Goal: Transaction & Acquisition: Book appointment/travel/reservation

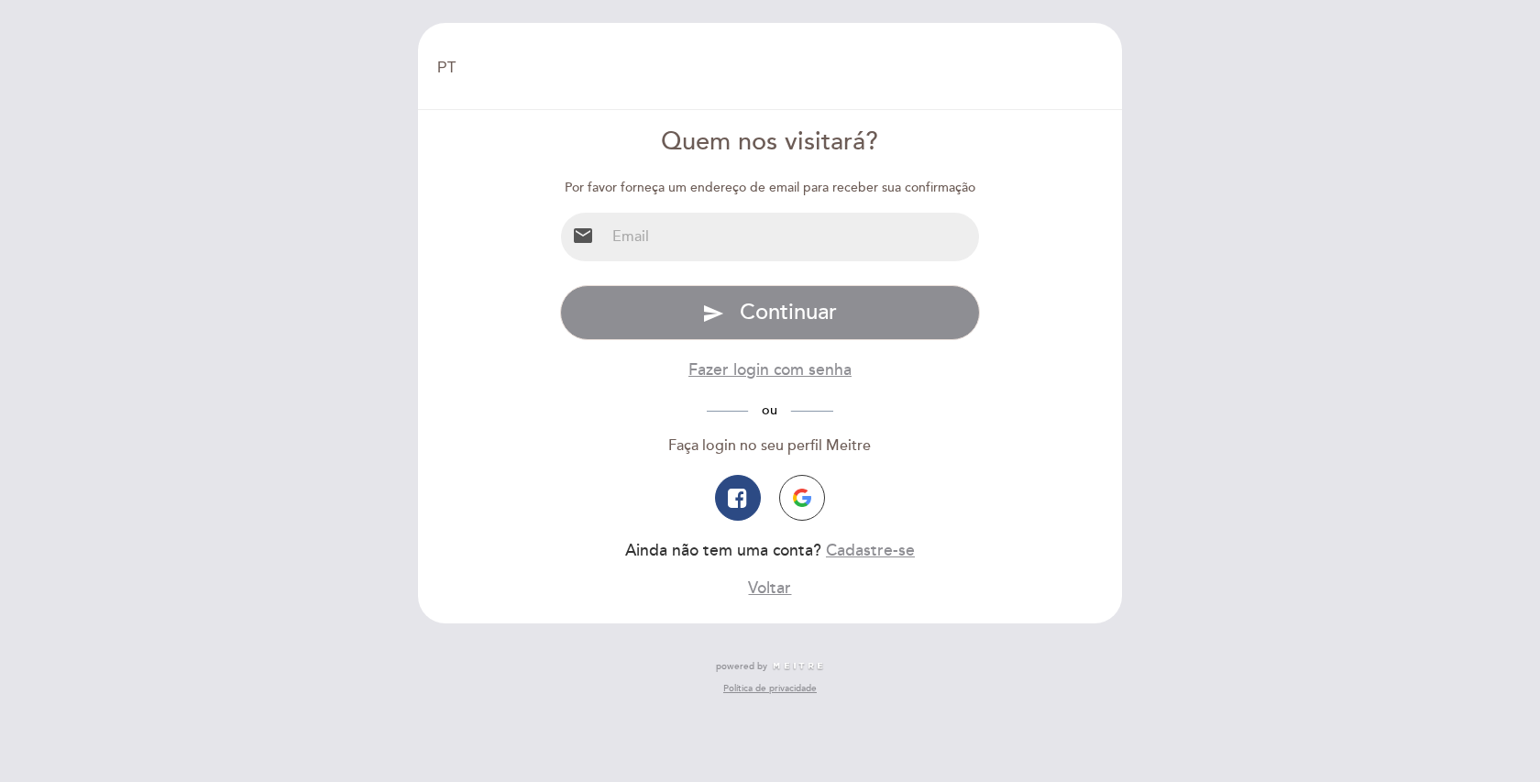
select select "pt"
click at [758, 235] on input "email" at bounding box center [792, 237] width 375 height 49
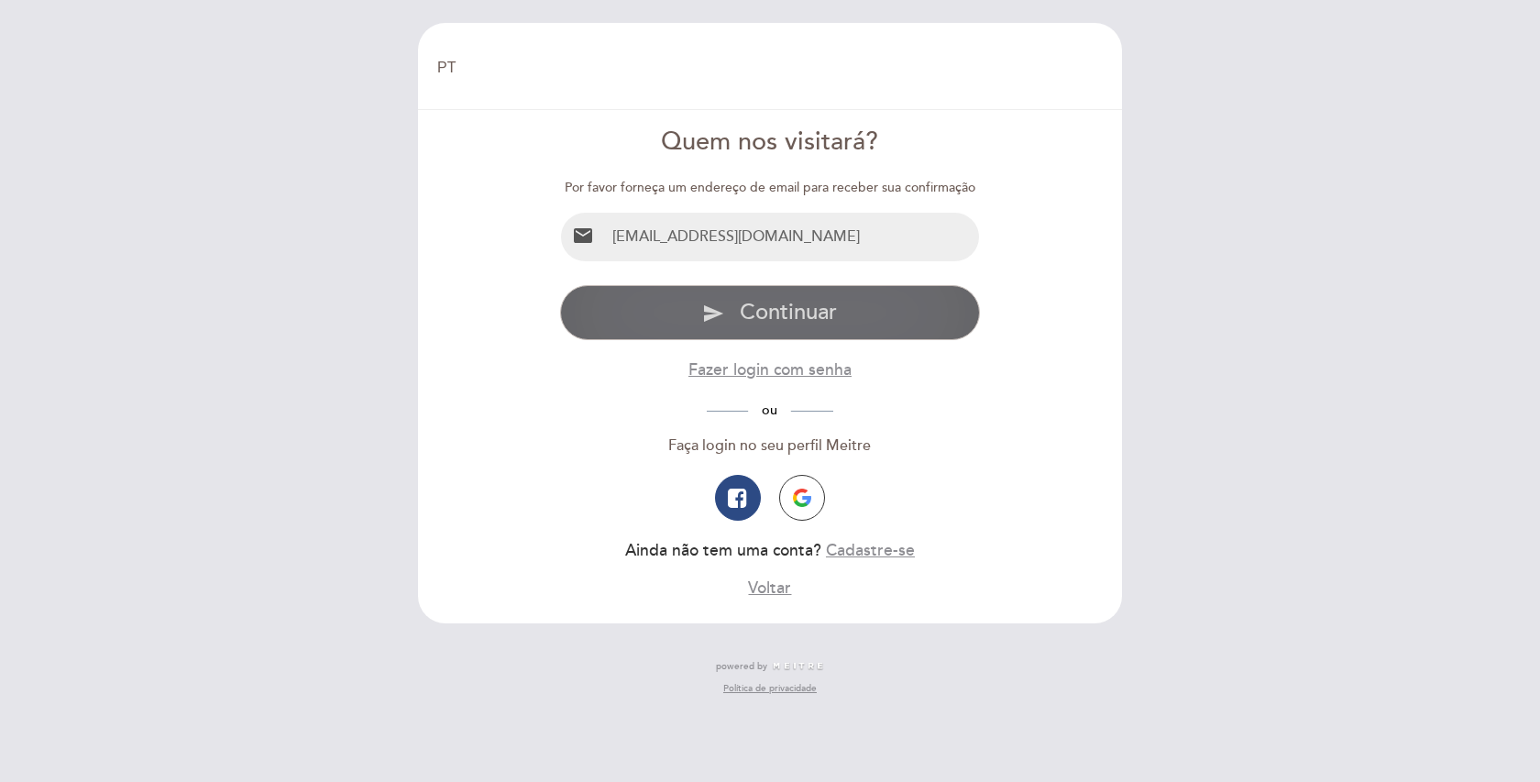
type input "[EMAIL_ADDRESS][DOMAIN_NAME]"
click at [822, 314] on span "Continuar" at bounding box center [788, 312] width 97 height 27
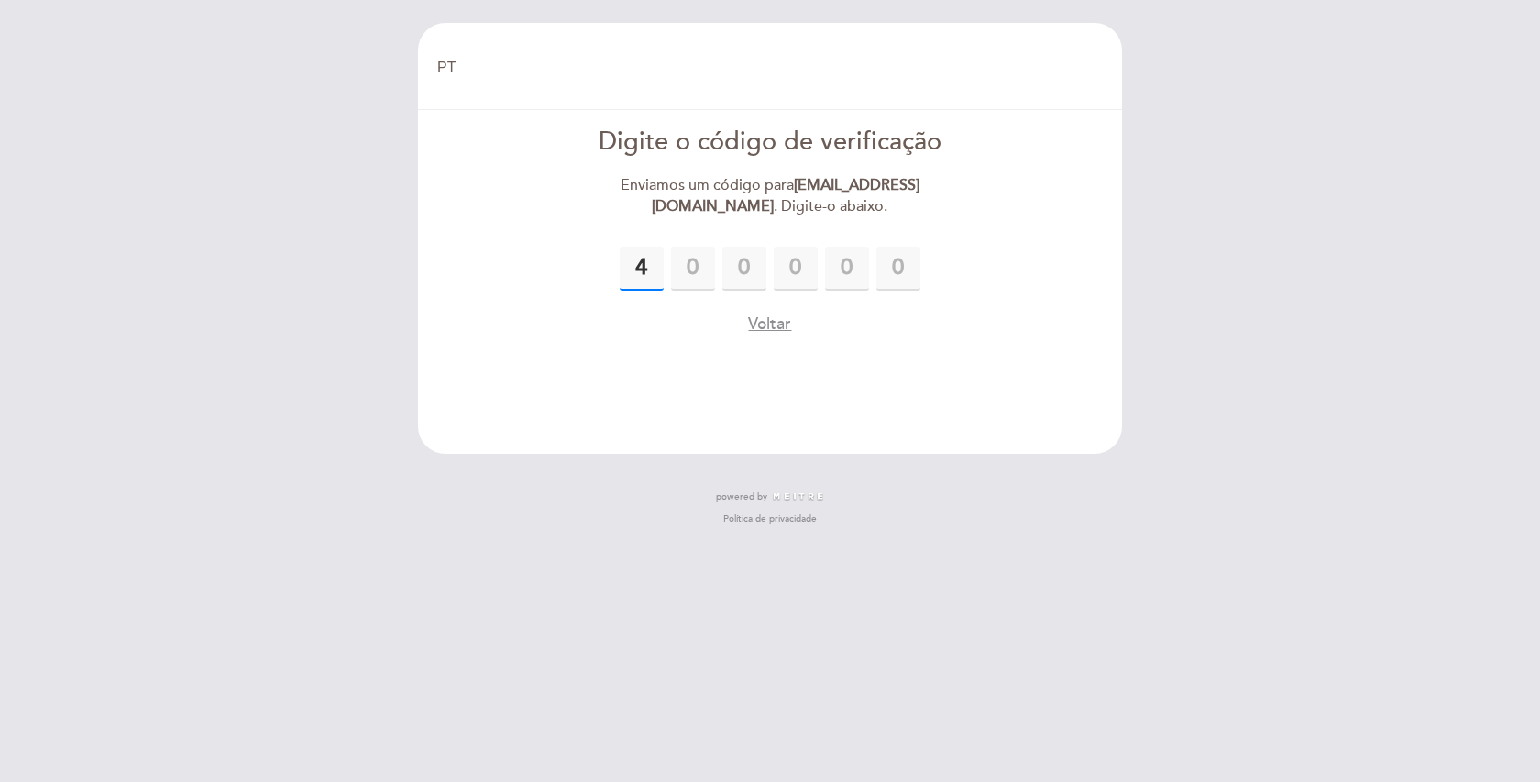
type input "4"
type input "5"
type input "1"
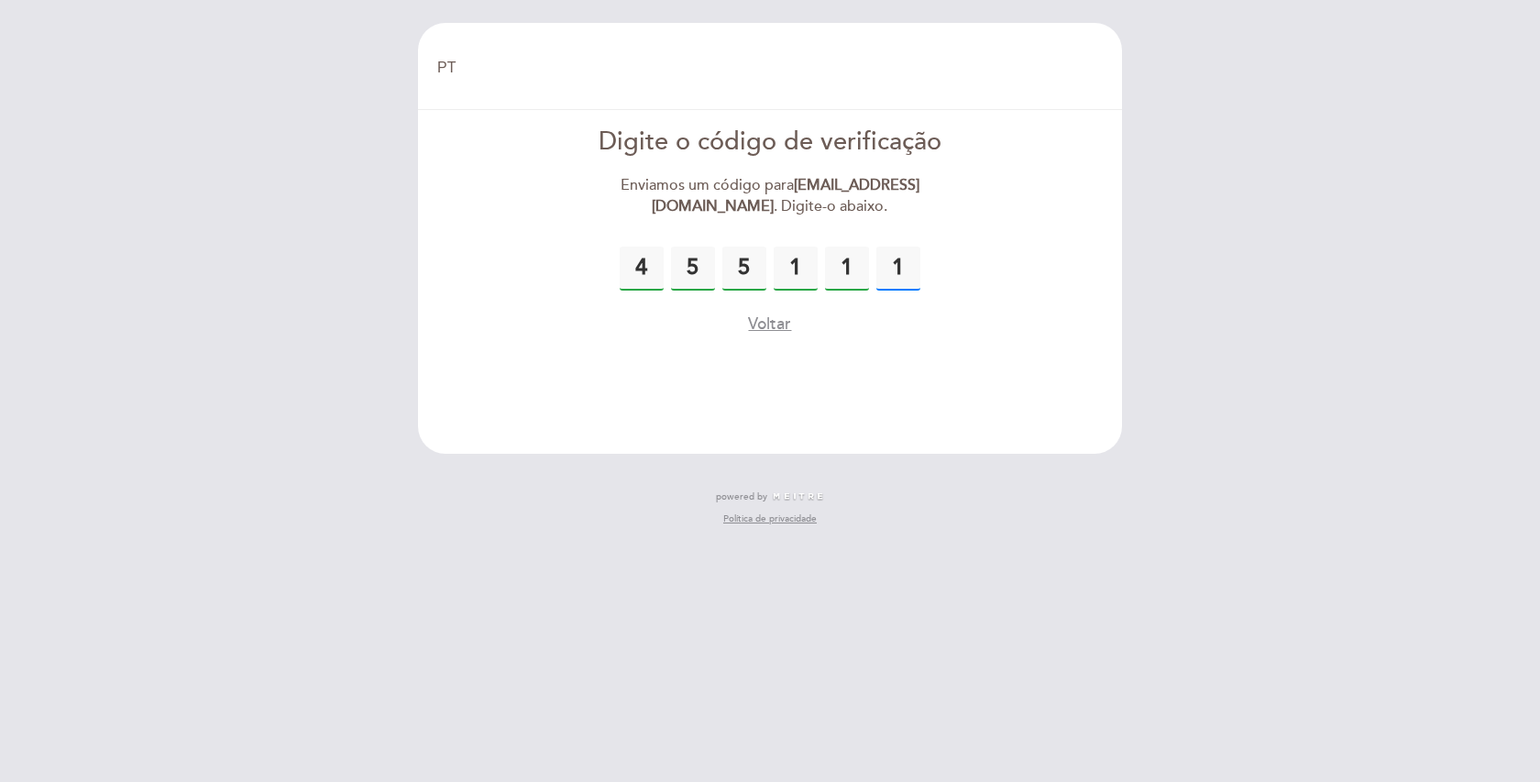
type input "1"
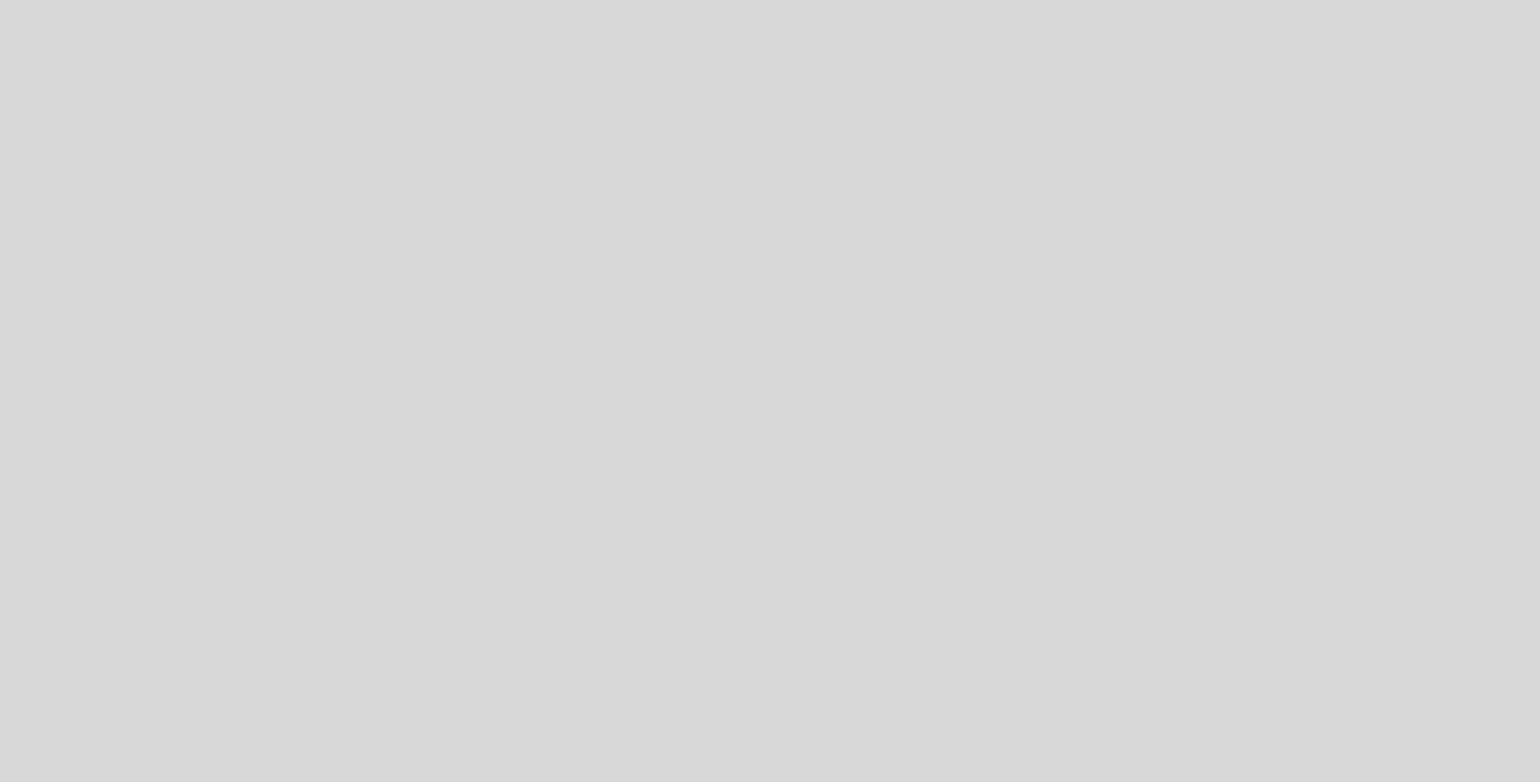
select select "pt"
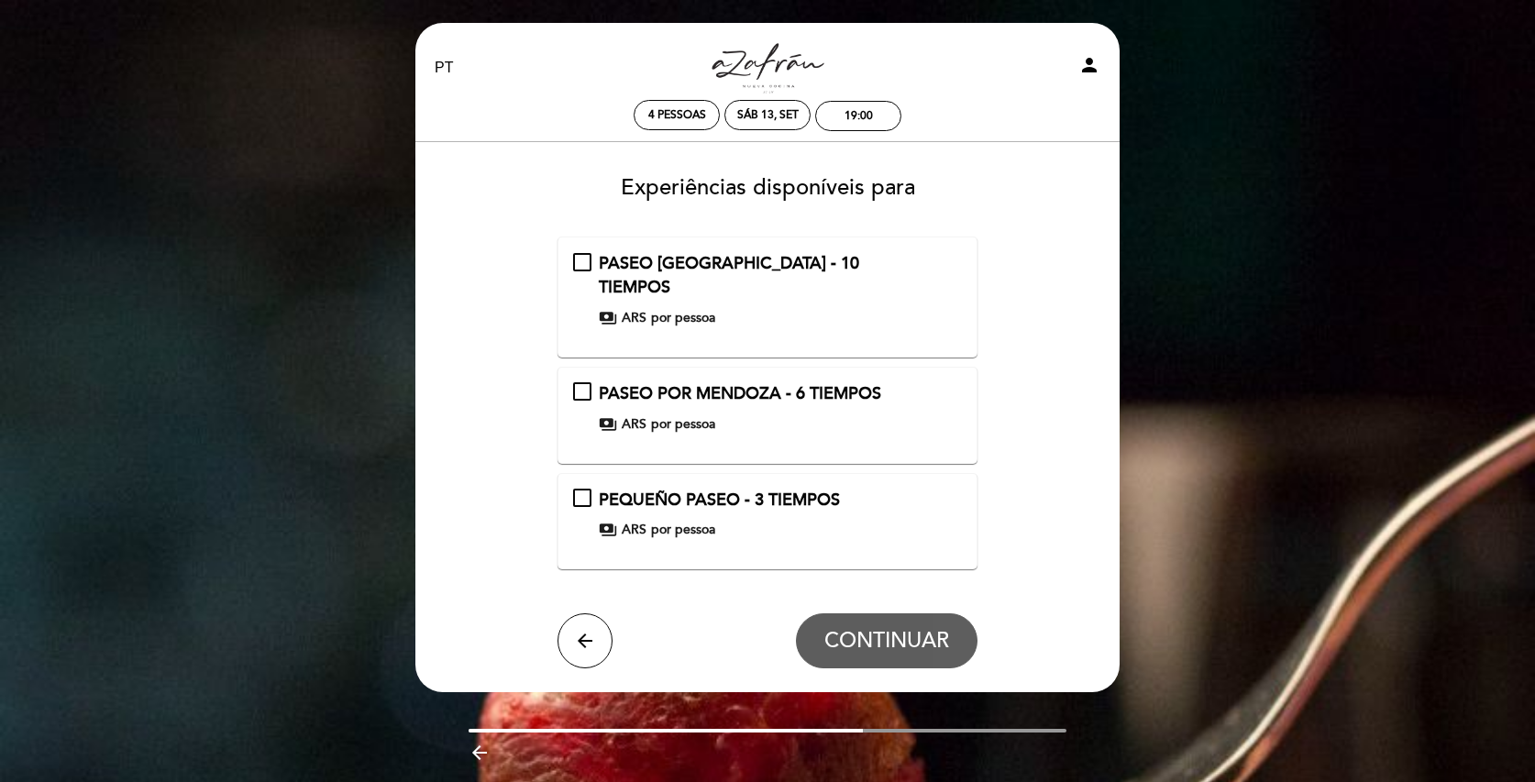
click at [700, 309] on span "por pessoa" at bounding box center [683, 318] width 64 height 18
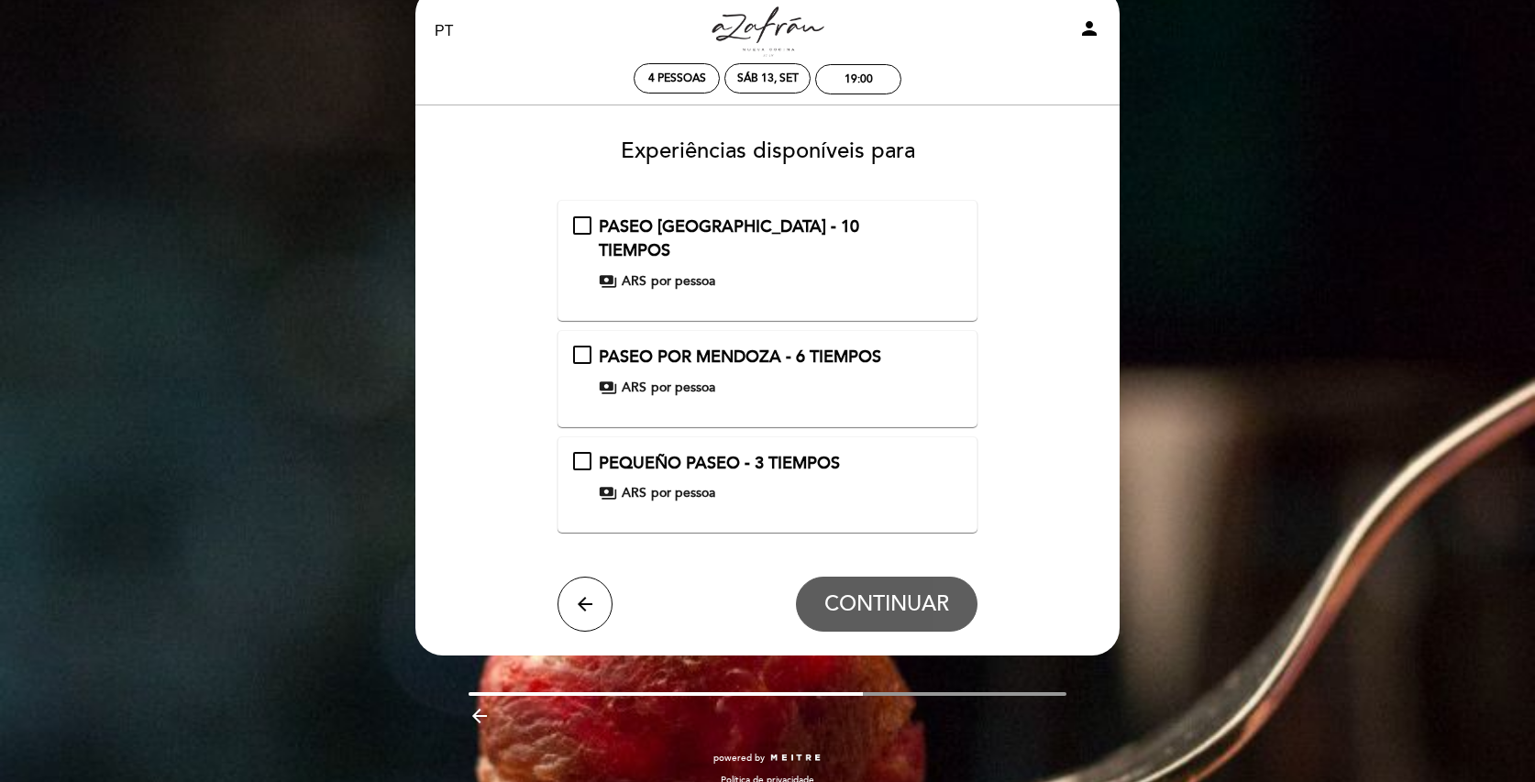
click at [725, 347] on span "PASEO POR MENDOZA - 6 TIEMPOS" at bounding box center [740, 357] width 282 height 20
click at [582, 346] on div "PASEO POR MENDOZA - 6 TIEMPOS payments ARS por pessoa" at bounding box center [768, 371] width 390 height 51
click at [909, 591] on span "CONTINUAR" at bounding box center [886, 604] width 125 height 26
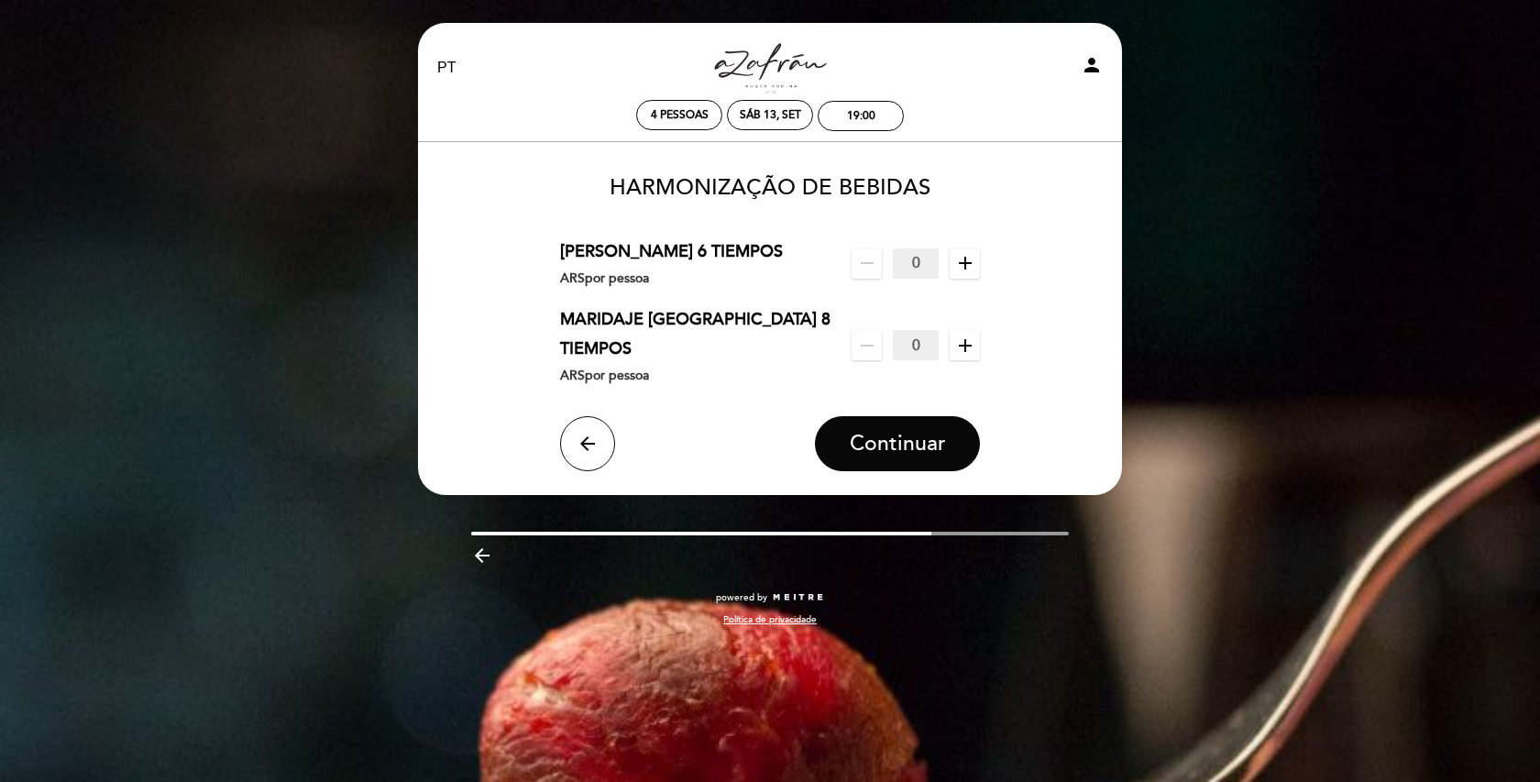
click at [610, 273] on span "por pessoa" at bounding box center [617, 278] width 64 height 16
click at [968, 265] on icon "add" at bounding box center [965, 263] width 22 height 22
click at [910, 431] on span "Continuar" at bounding box center [898, 444] width 96 height 26
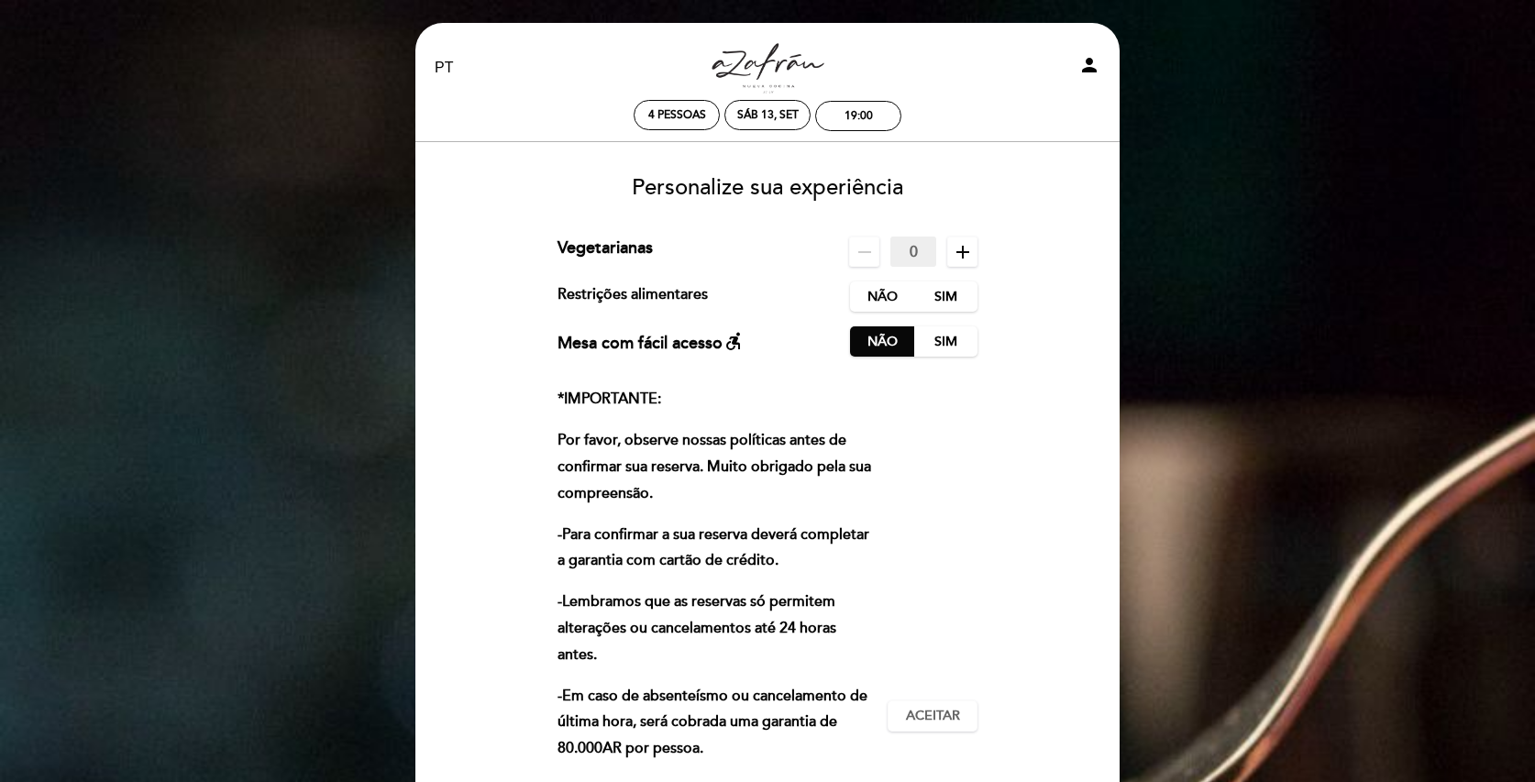
click at [1088, 61] on icon "person" at bounding box center [1089, 65] width 22 height 22
select select "pt"
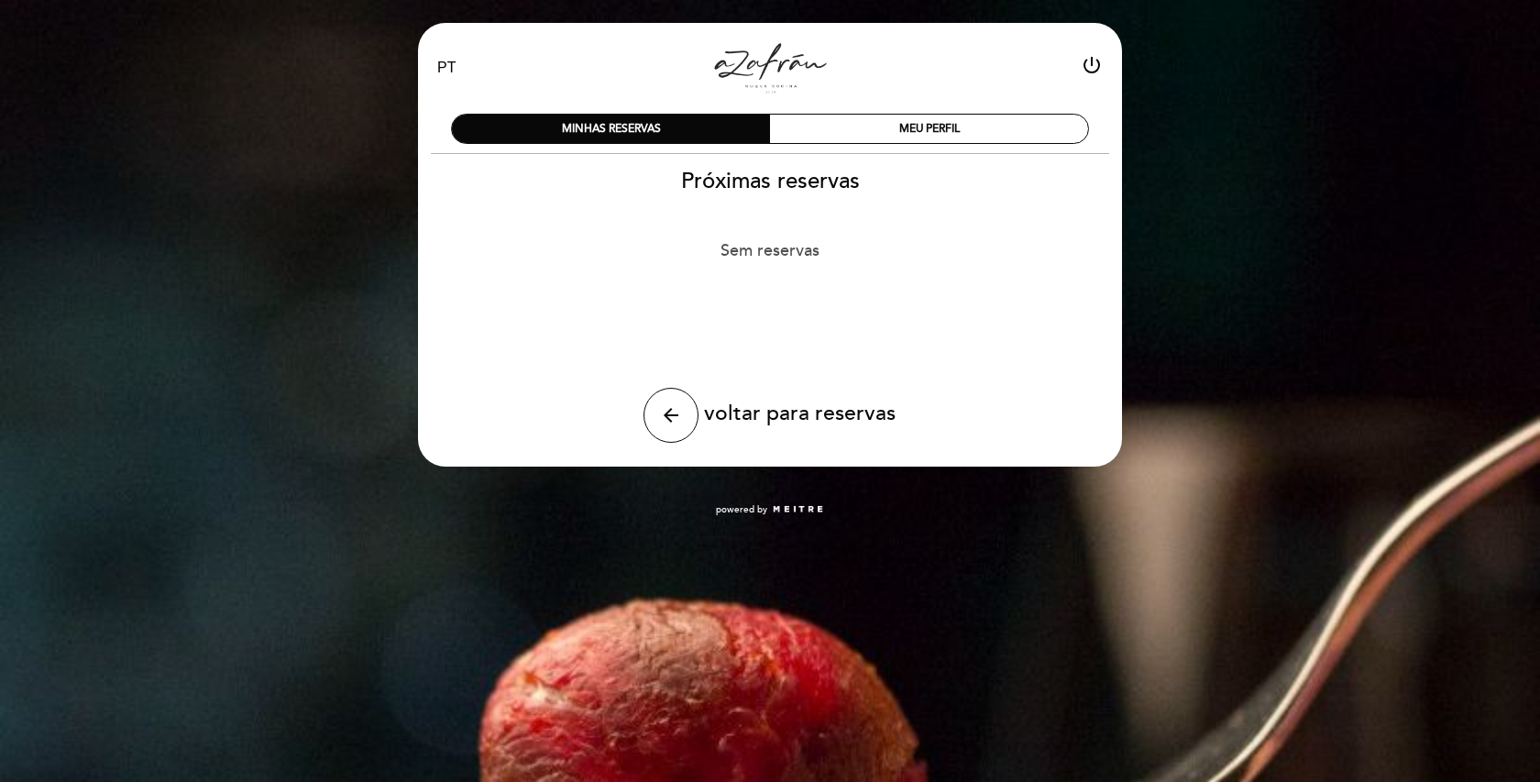
click at [801, 403] on span "voltar para reservas" at bounding box center [800, 414] width 192 height 26
click at [682, 416] on icon "arrow_back" at bounding box center [671, 415] width 22 height 22
select select "pt"
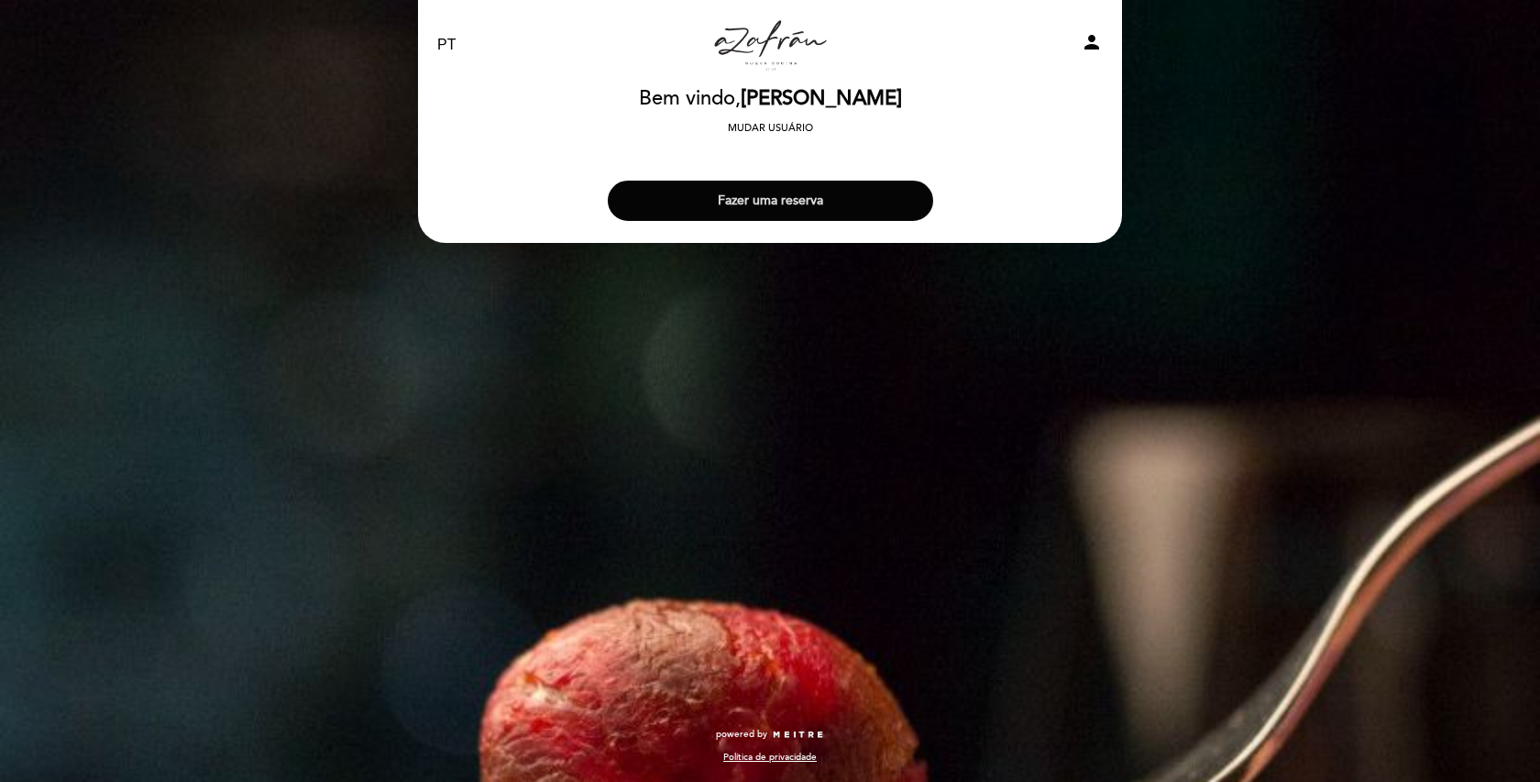
click at [782, 198] on button "Fazer uma reserva" at bounding box center [770, 201] width 325 height 40
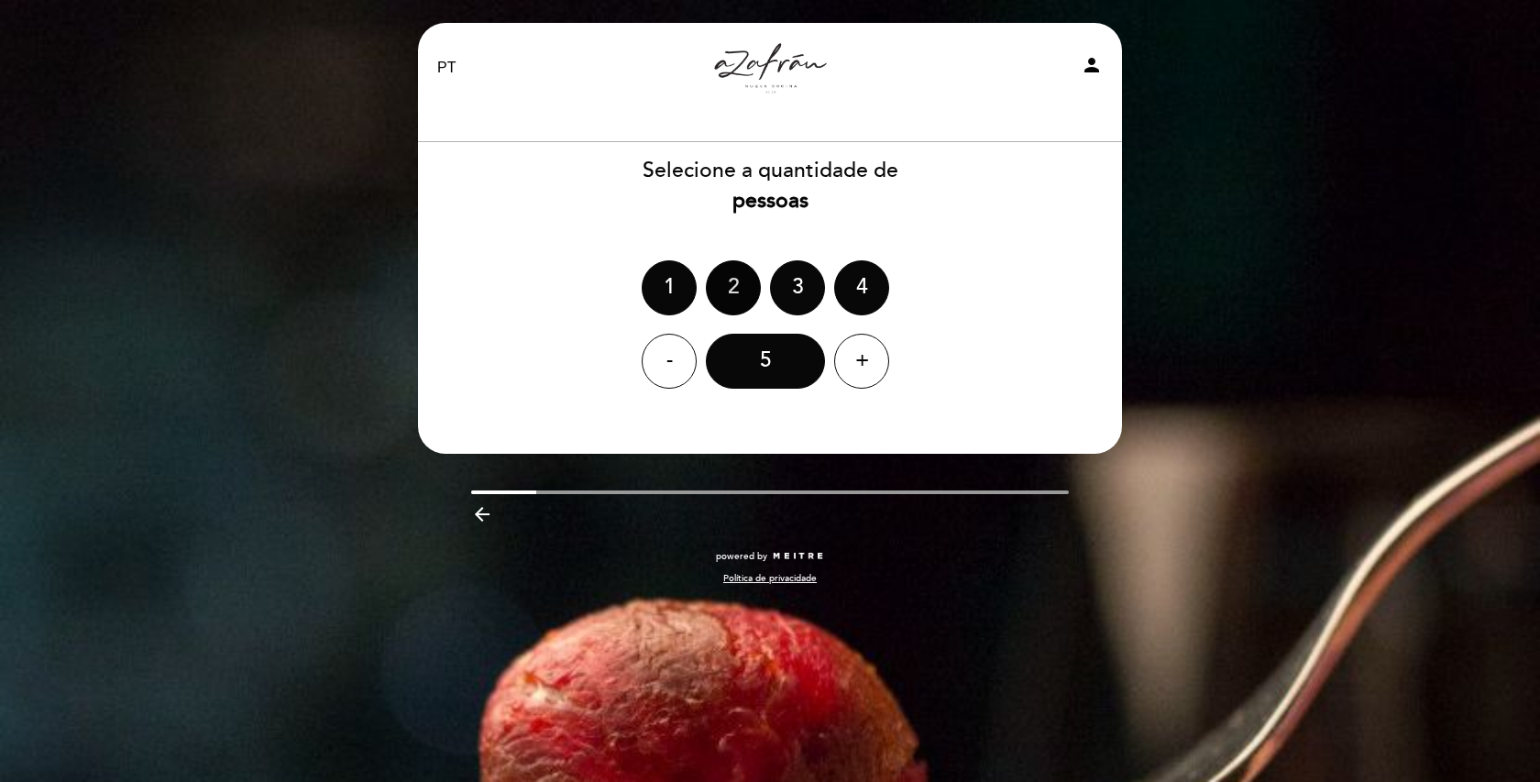
click at [745, 281] on div "2" at bounding box center [733, 287] width 55 height 55
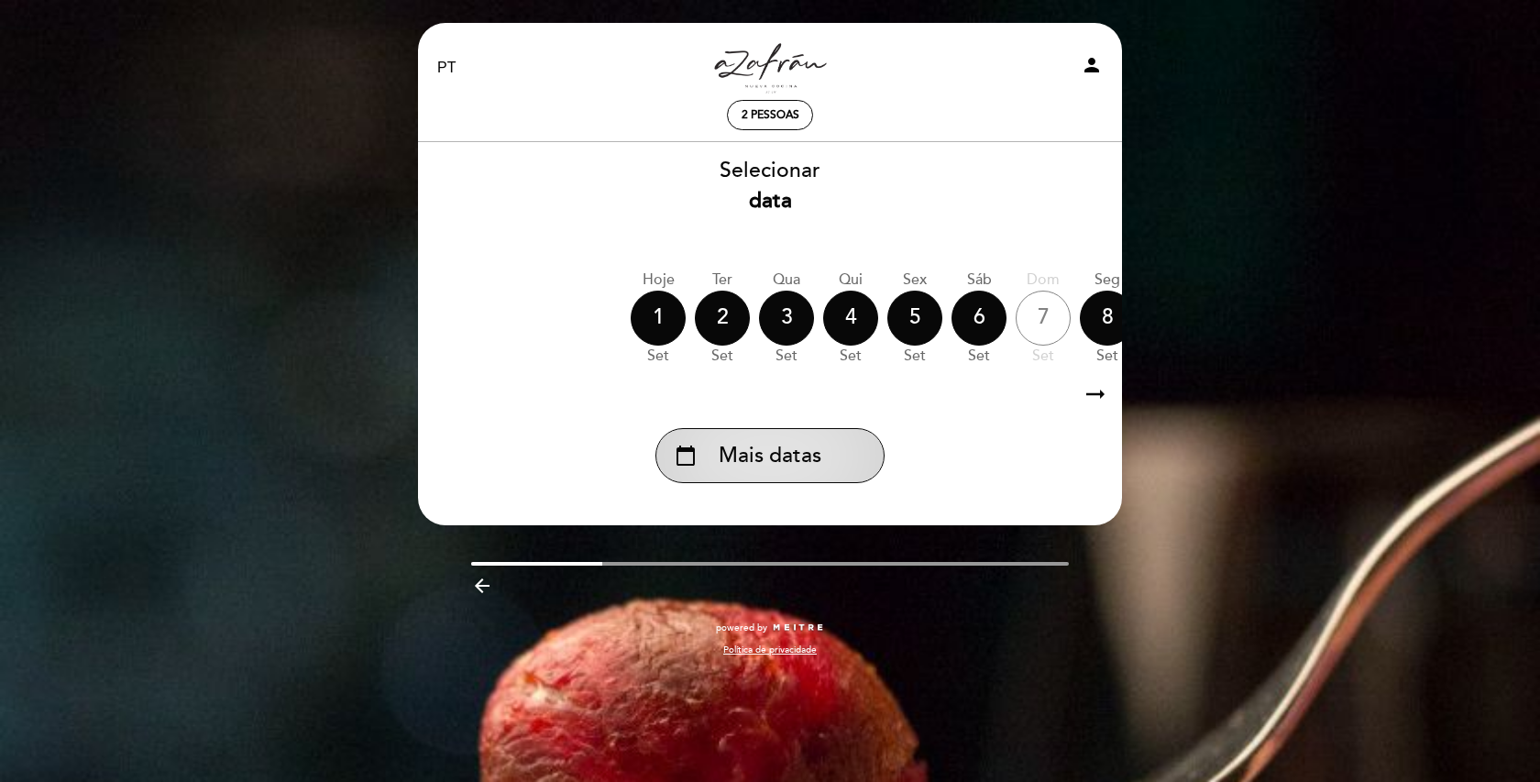
click at [835, 437] on div "calendar_today Mais datas" at bounding box center [770, 455] width 229 height 55
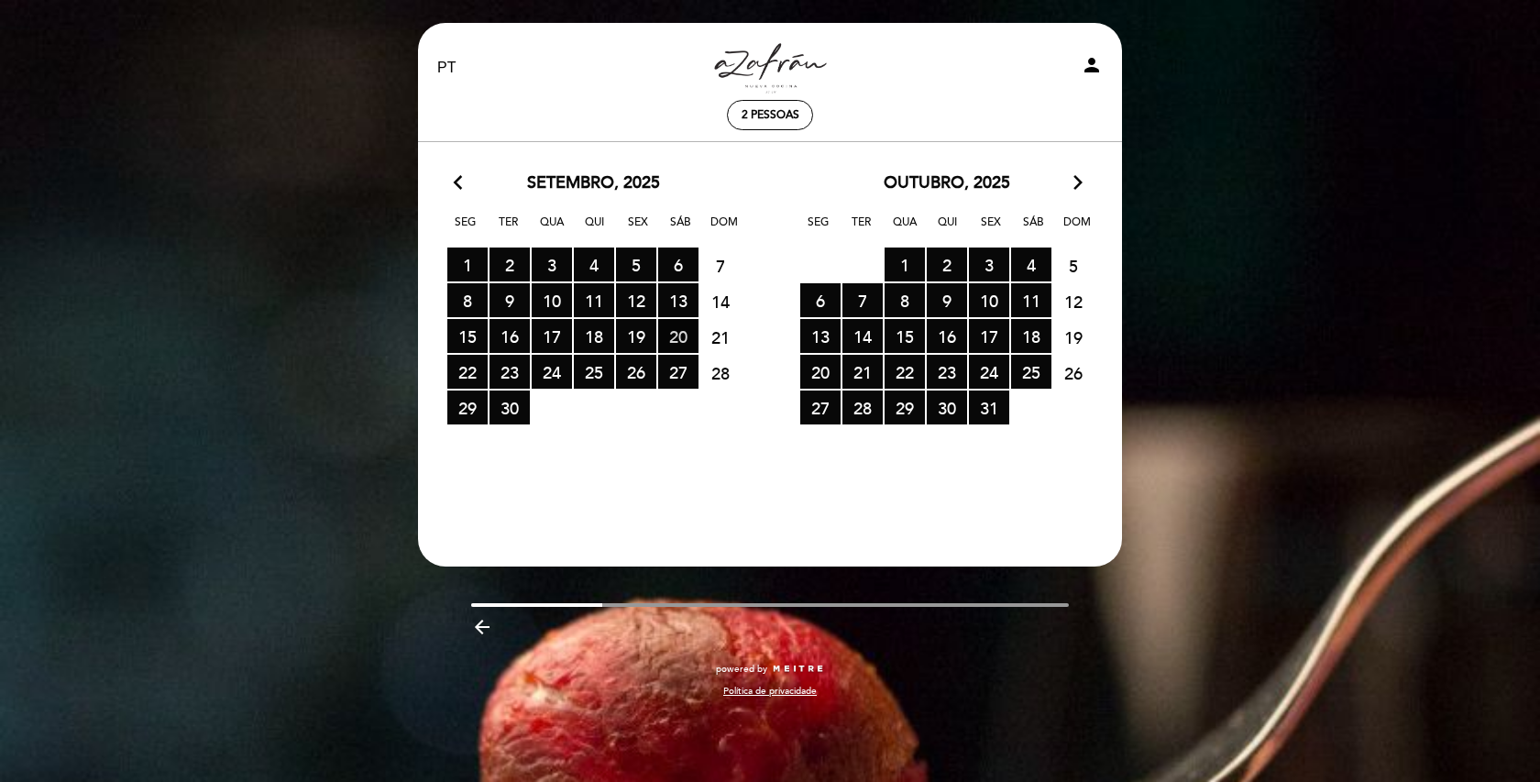
click at [678, 332] on span "20 RESERVAS DISPONÍVEIS" at bounding box center [678, 336] width 40 height 34
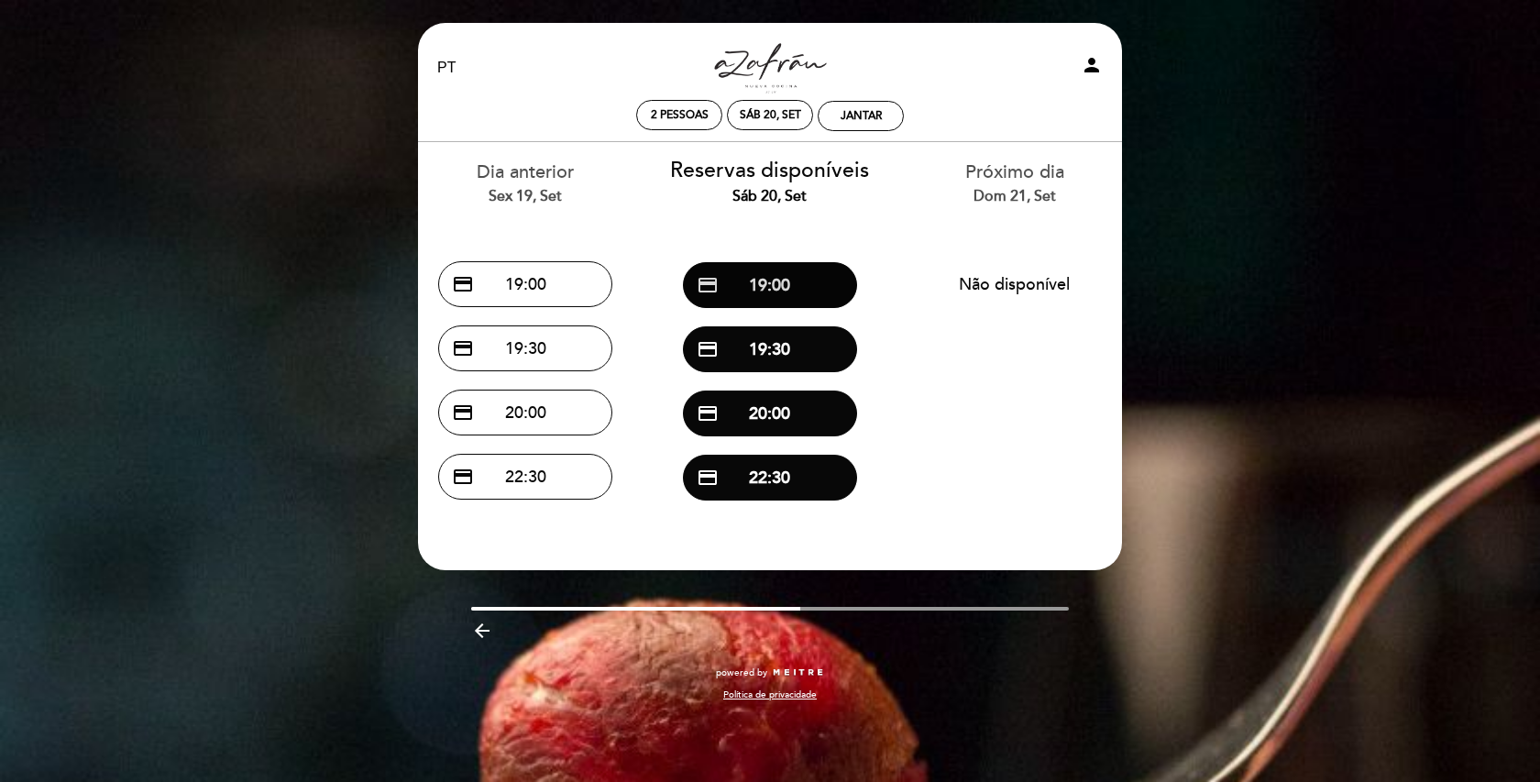
click at [797, 288] on button "credit_card 19:00" at bounding box center [770, 285] width 174 height 46
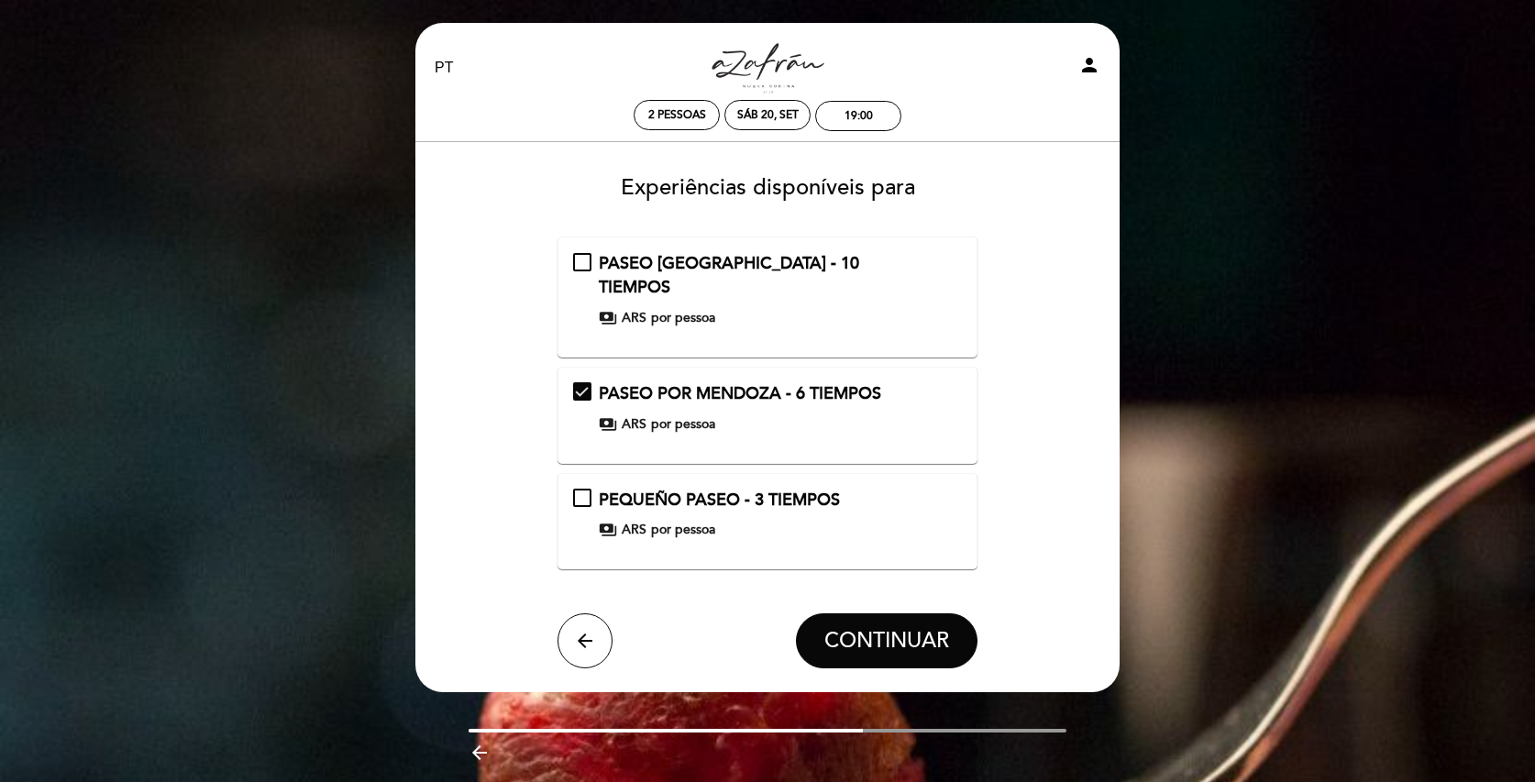
click at [647, 309] on div "payments ARS por pessoa" at bounding box center [767, 318] width 336 height 18
click at [769, 171] on h3 "Experiências disponíveis para" at bounding box center [767, 180] width 678 height 39
click at [815, 490] on span "PEQUEÑO PASEO - 3 TIEMPOS" at bounding box center [719, 500] width 241 height 20
click at [937, 628] on span "CONTINUAR" at bounding box center [886, 641] width 125 height 26
